Goal: Navigation & Orientation: Find specific page/section

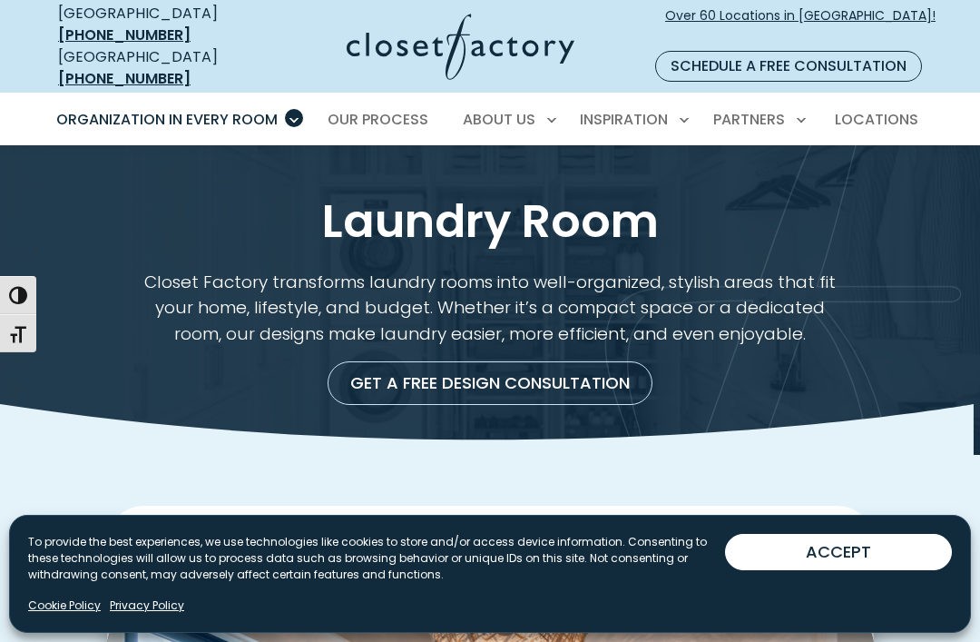
click at [877, 551] on button "ACCEPT" at bounding box center [838, 552] width 227 height 36
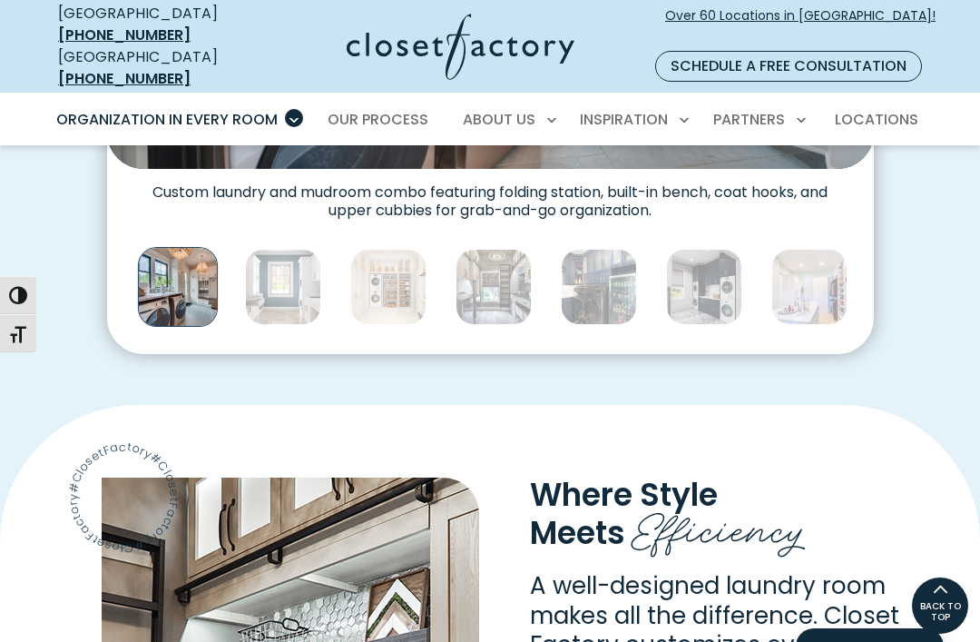
scroll to position [980, 0]
click at [176, 278] on img "Thumbnail Gallery" at bounding box center [177, 288] width 80 height 80
click at [169, 275] on img "Thumbnail Gallery" at bounding box center [177, 288] width 80 height 80
click at [293, 282] on img "Thumbnail Gallery" at bounding box center [283, 288] width 76 height 76
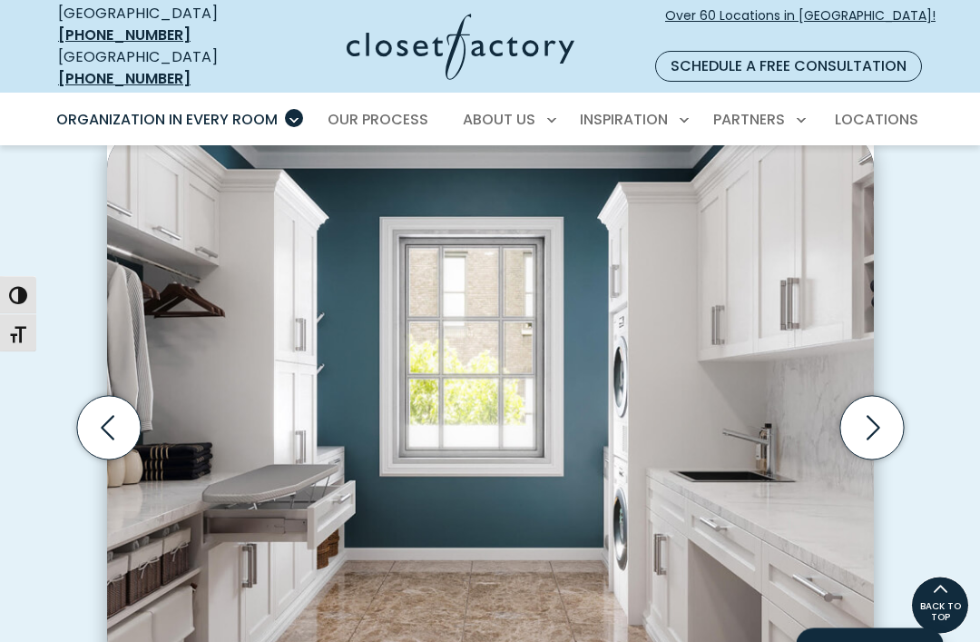
click at [876, 398] on icon "Next slide" at bounding box center [872, 429] width 64 height 64
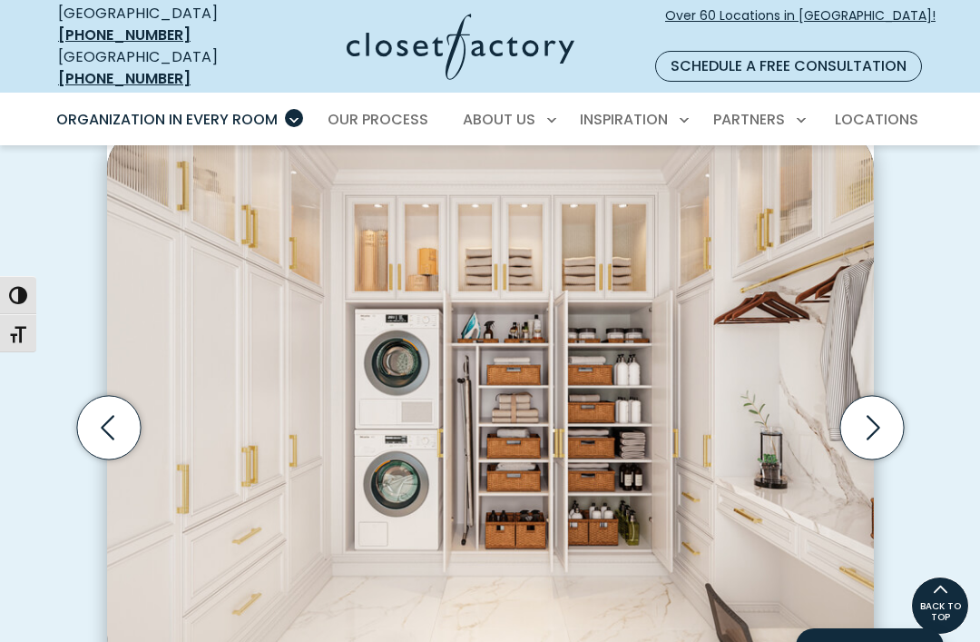
click at [881, 403] on icon "Next slide" at bounding box center [872, 428] width 64 height 64
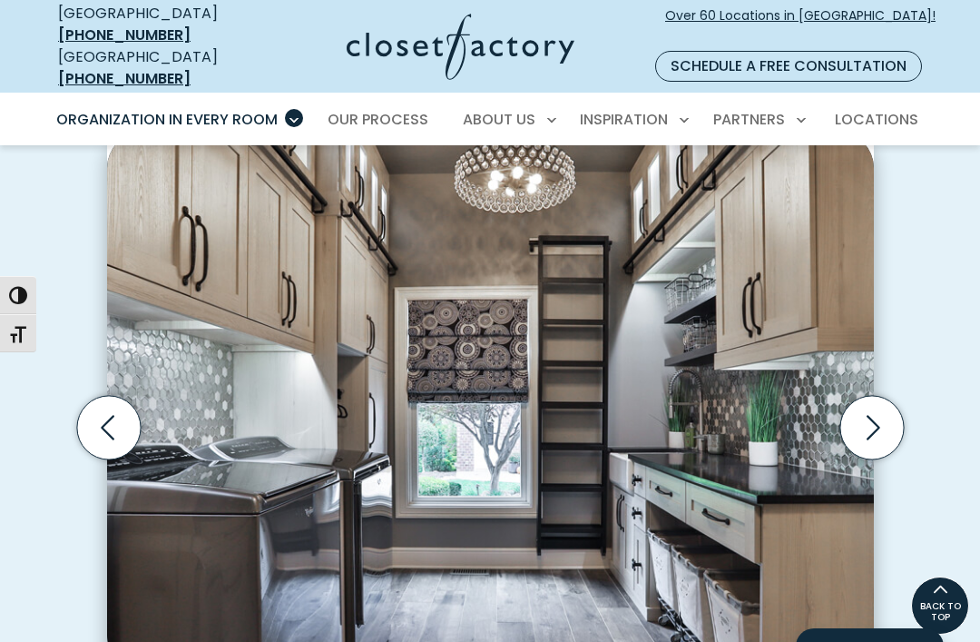
click at [869, 415] on icon "Next slide" at bounding box center [874, 427] width 14 height 25
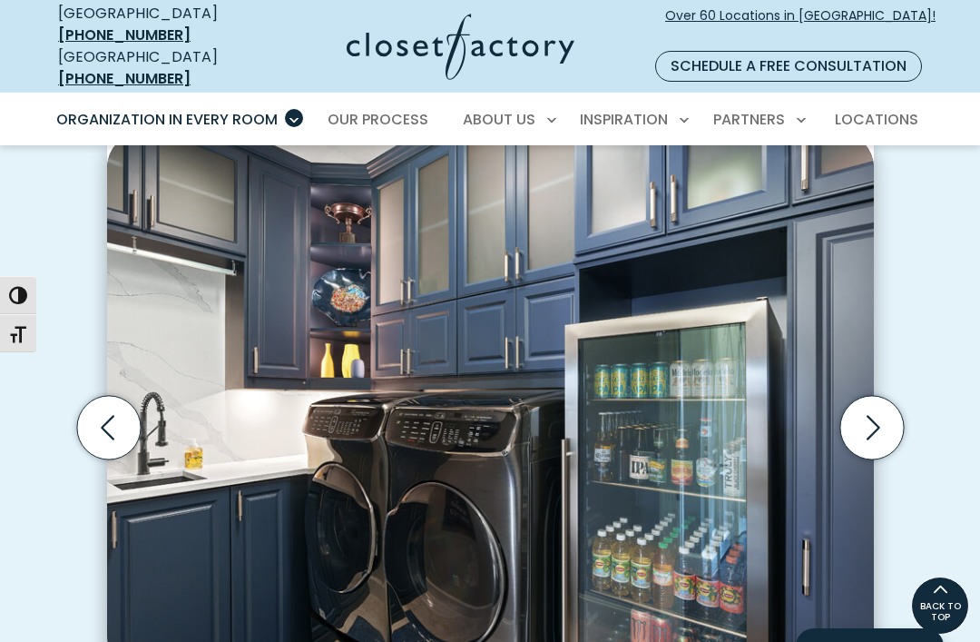
click at [881, 409] on icon "Next slide" at bounding box center [872, 428] width 64 height 64
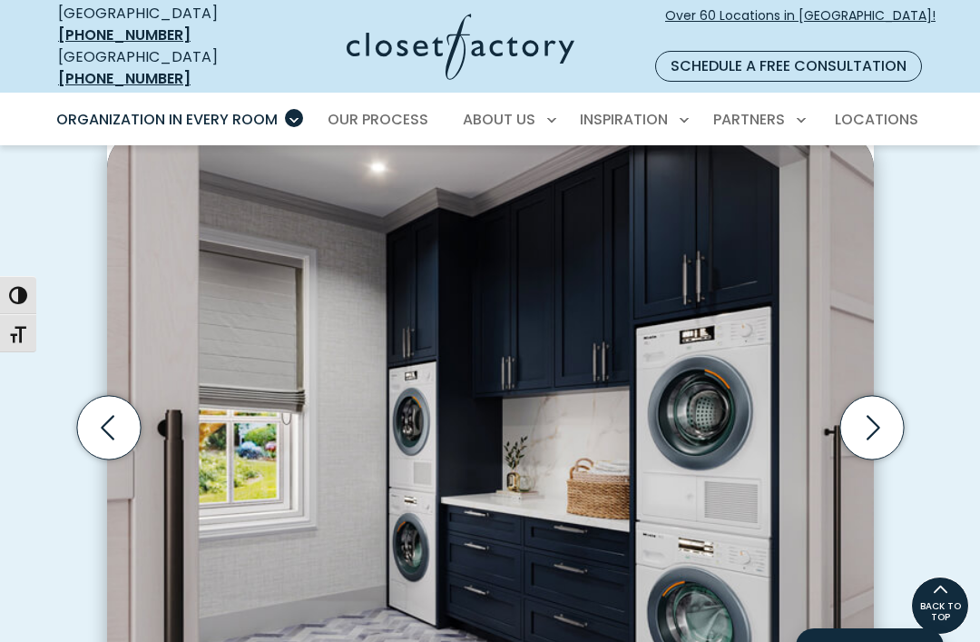
click at [881, 409] on icon "Next slide" at bounding box center [872, 428] width 64 height 64
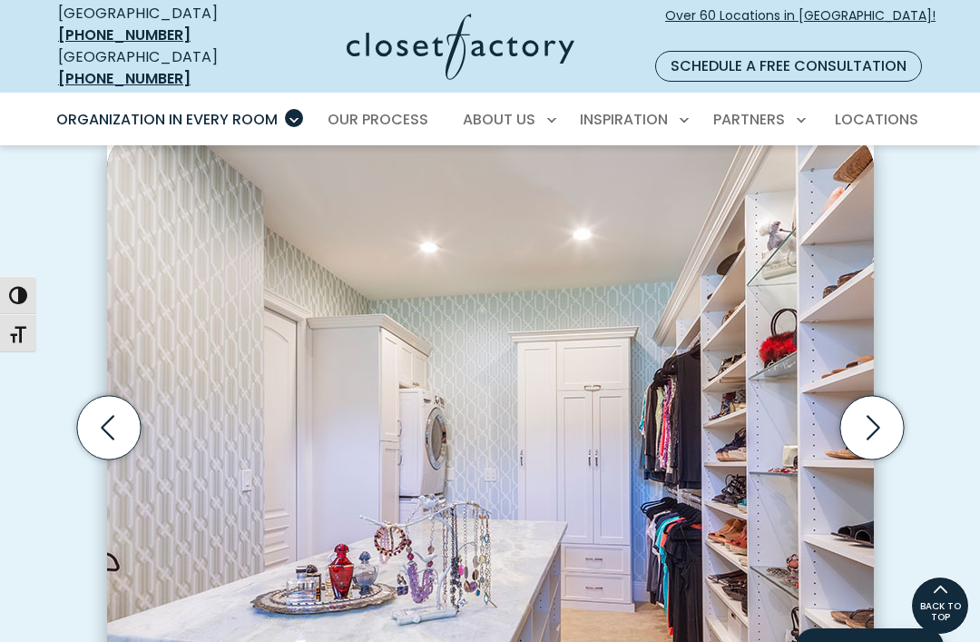
click at [881, 409] on icon "Next slide" at bounding box center [872, 428] width 64 height 64
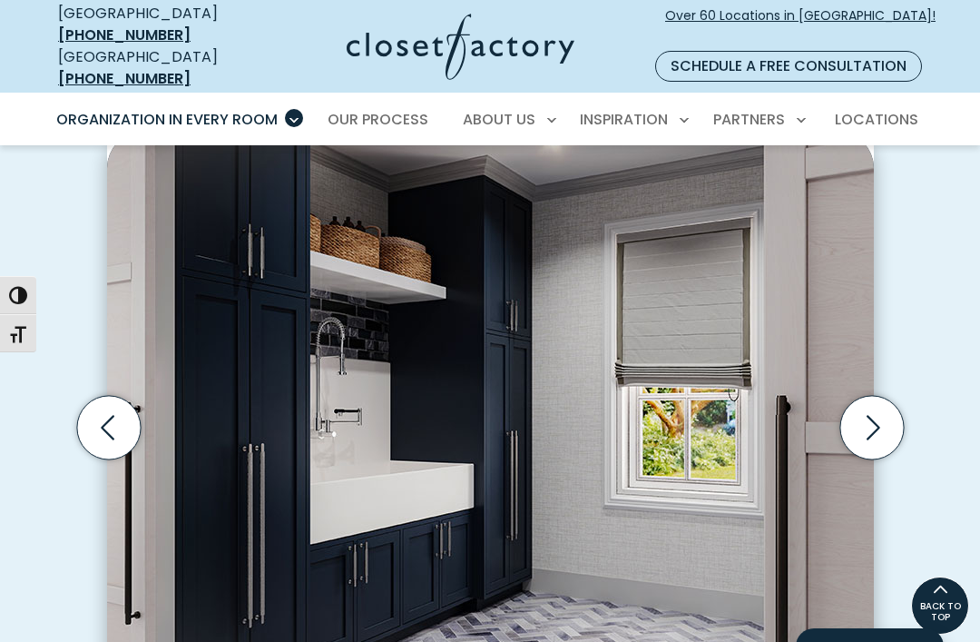
click at [886, 109] on span "Locations" at bounding box center [877, 119] width 84 height 21
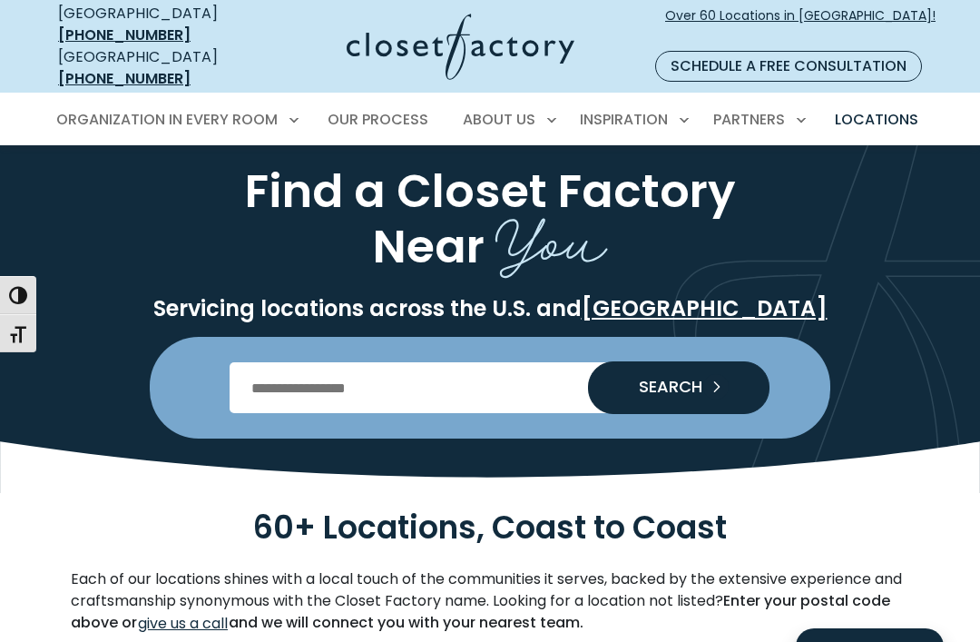
scroll to position [59, 0]
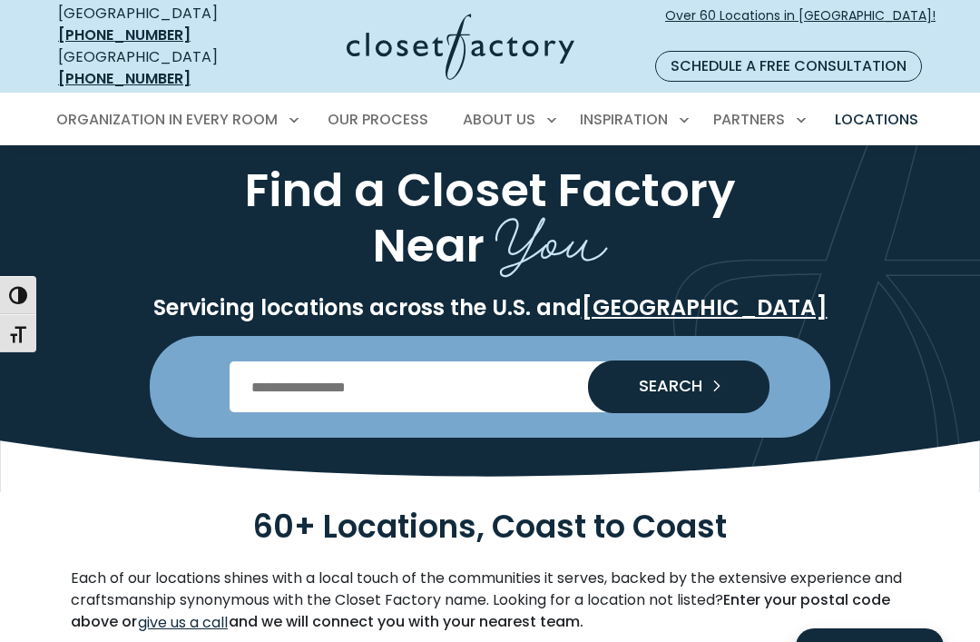
click at [543, 362] on input "Enter Postal Code" at bounding box center [491, 386] width 522 height 51
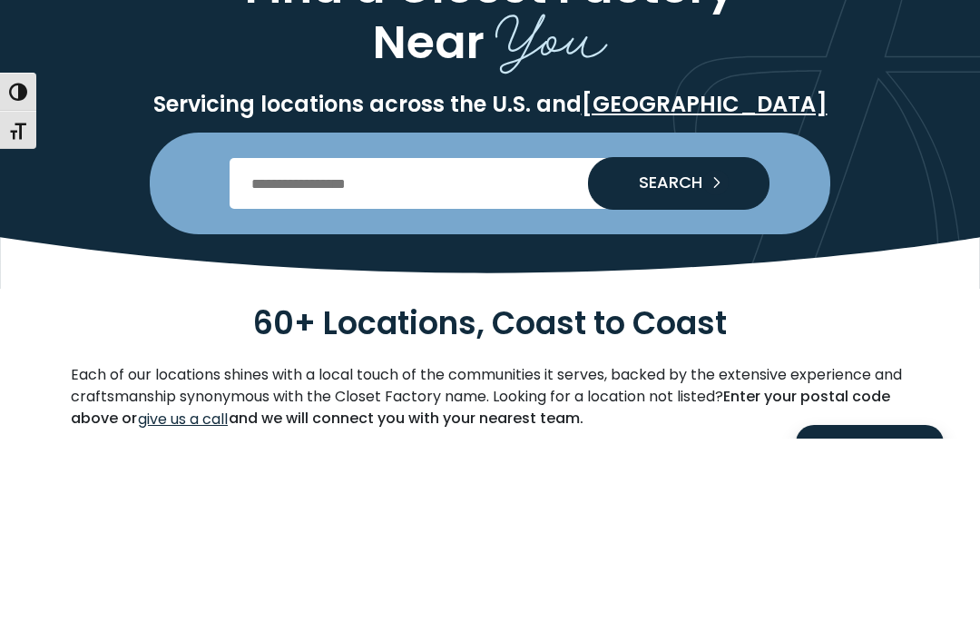
type input "*****"
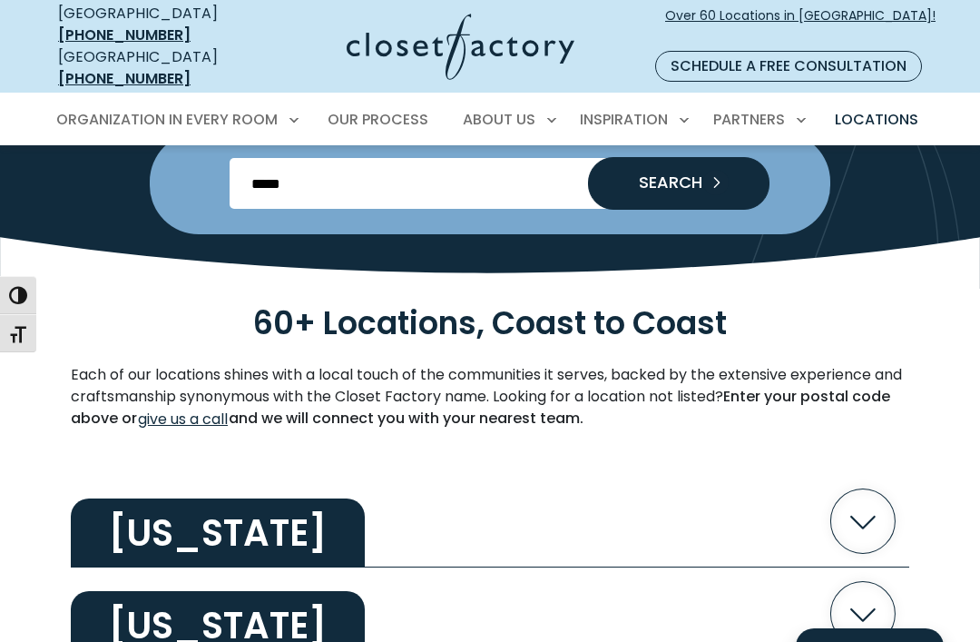
click at [733, 190] on button "SEARCH" at bounding box center [679, 183] width 182 height 53
